Goal: Task Accomplishment & Management: Manage account settings

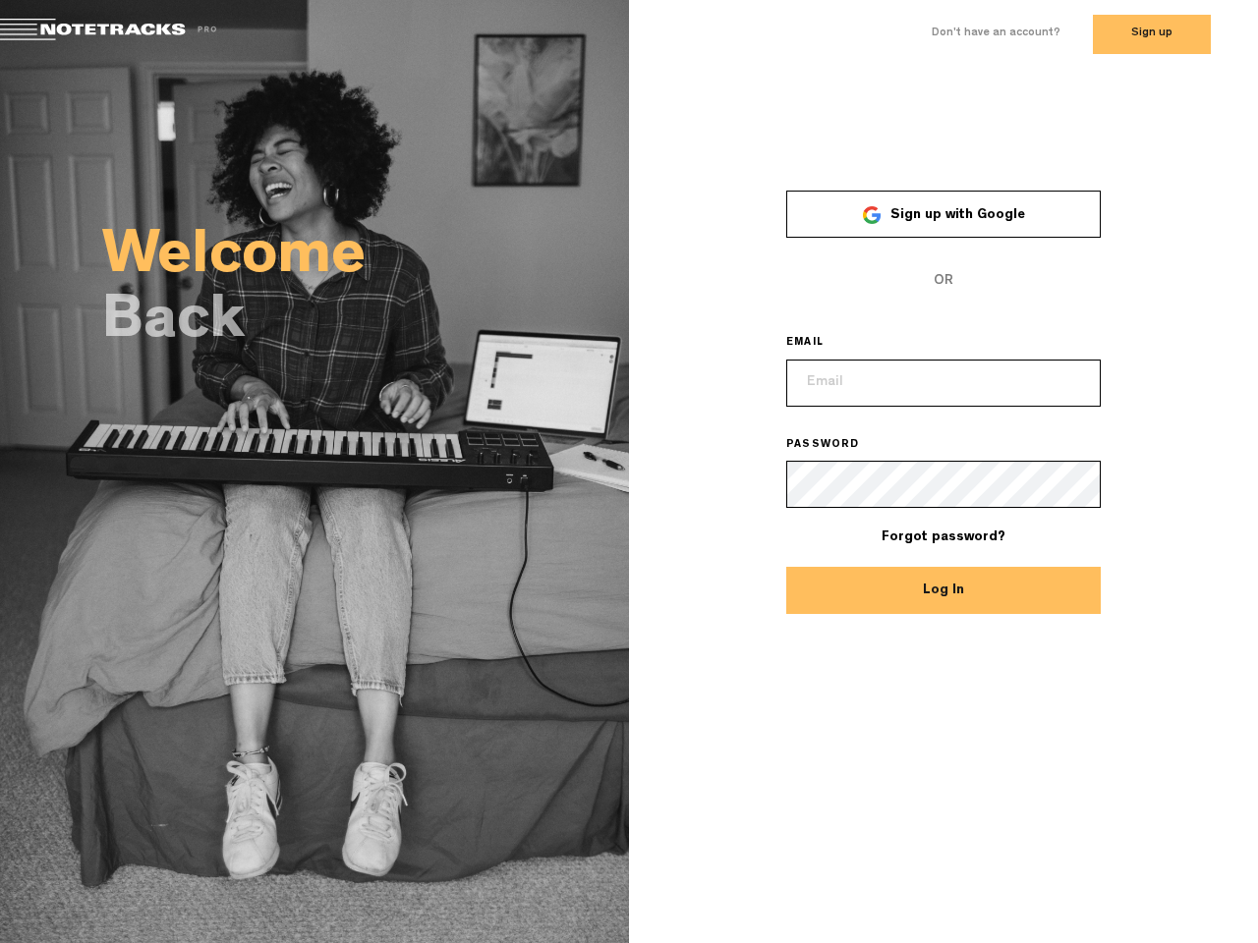
click at [629, 472] on div "× Sign up with Google OR EMAIL PASSWORD Forgot password? Log In" at bounding box center [943, 389] width 629 height 453
click at [943, 214] on span "Sign up with Google" at bounding box center [957, 215] width 135 height 14
click at [943, 591] on button "Log In" at bounding box center [943, 590] width 314 height 47
